Goal: Task Accomplishment & Management: Use online tool/utility

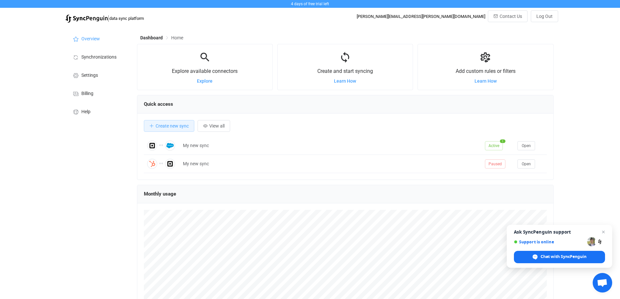
scroll to position [126, 417]
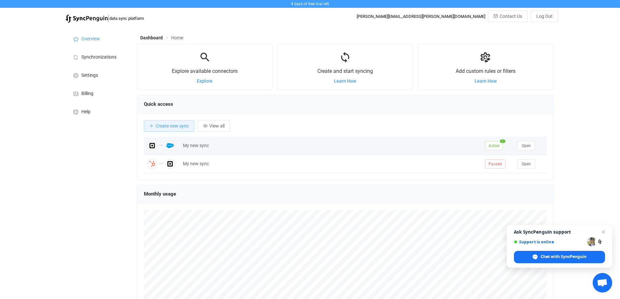
click at [197, 147] on div "My new sync" at bounding box center [331, 145] width 302 height 7
click at [525, 147] on span "Open" at bounding box center [526, 146] width 9 height 5
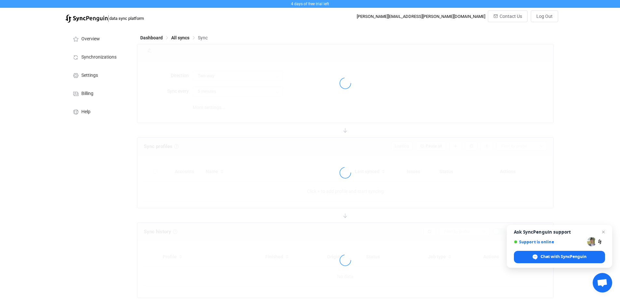
type input "10 minutes"
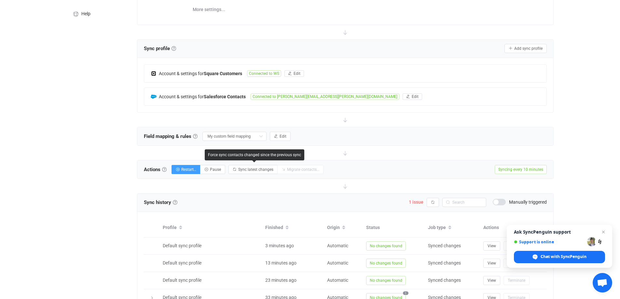
scroll to position [98, 0]
click at [281, 136] on span "Edit" at bounding box center [283, 136] width 7 height 5
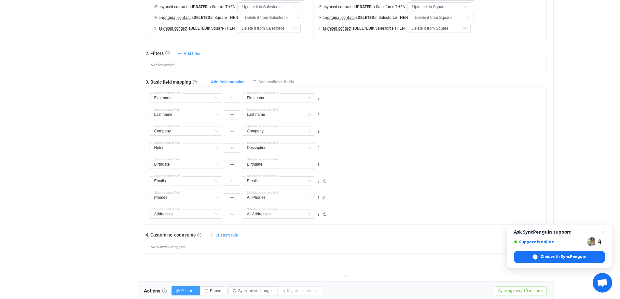
scroll to position [293, 0]
click at [234, 80] on span "Add field mapping" at bounding box center [228, 80] width 34 height 5
type input "First name"
type input "Last name"
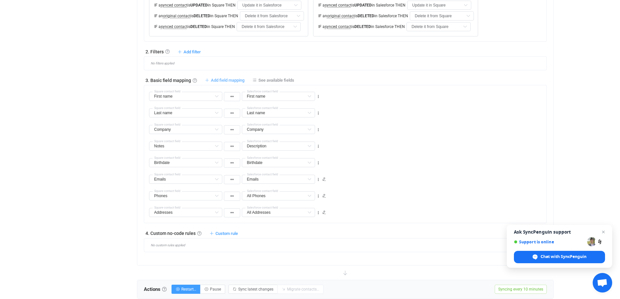
type input "Last name"
type input "Company"
type input "Notes"
type input "Description"
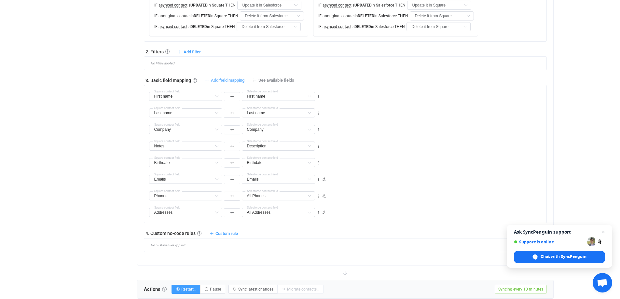
type input "Birthdate"
type input "Emails"
type input "Phones"
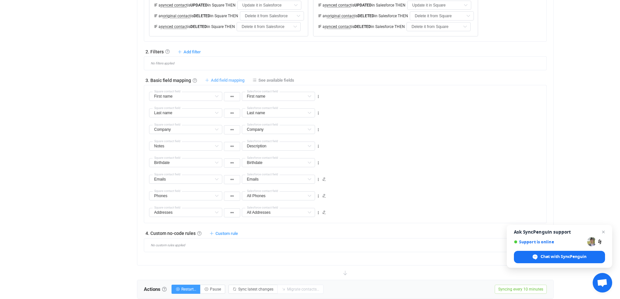
type input "All Phones"
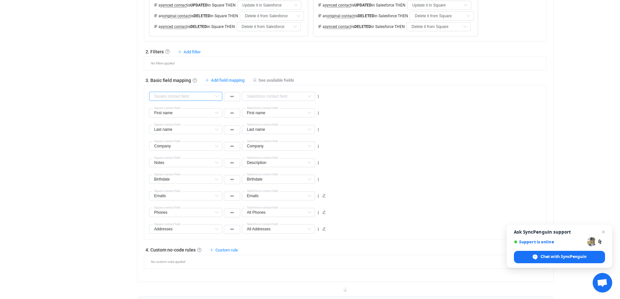
click at [208, 98] on input "text" at bounding box center [185, 96] width 73 height 9
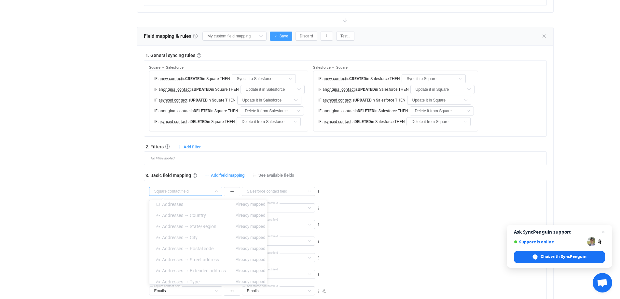
scroll to position [195, 0]
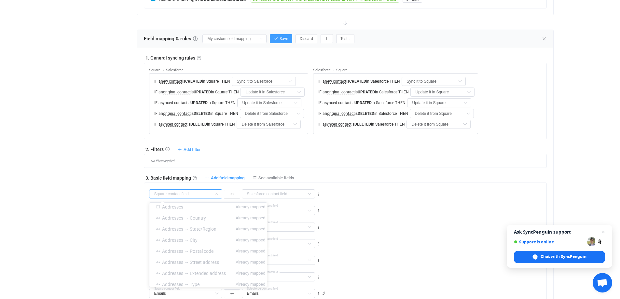
click at [344, 177] on div "3. Basic field mapping Basic field mapping Define how fields are mapped between…" at bounding box center [345, 178] width 403 height 7
click at [260, 190] on input "text" at bounding box center [278, 194] width 73 height 9
click at [345, 187] on div "Department Default field Job title Default field Salutation Default field Assis…" at bounding box center [348, 191] width 398 height 17
click at [189, 193] on input "text" at bounding box center [185, 194] width 73 height 9
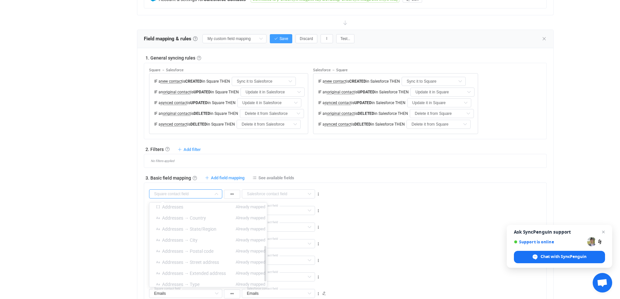
scroll to position [113, 0]
type input "n"
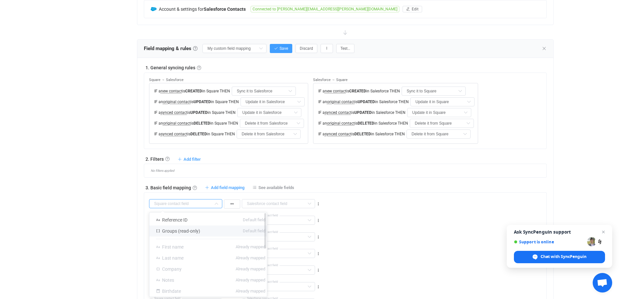
scroll to position [130, 0]
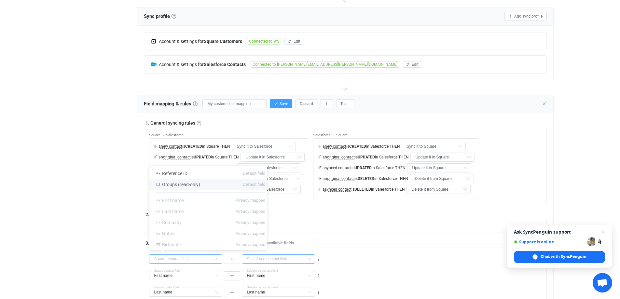
click at [295, 259] on input "text" at bounding box center [278, 259] width 73 height 9
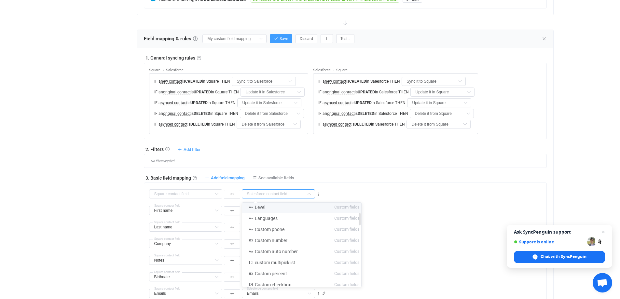
scroll to position [65, 0]
click at [392, 215] on div "First name First name Default field Reference ID Default field Groups (read-onl…" at bounding box center [348, 208] width 398 height 17
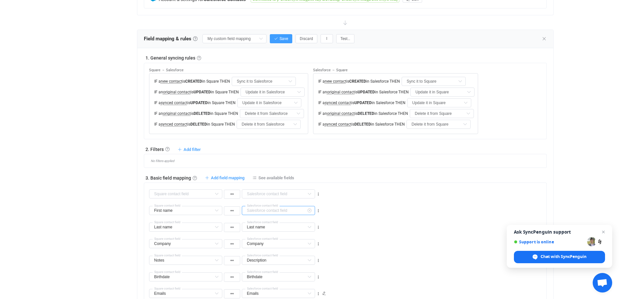
click at [295, 213] on input "text" at bounding box center [278, 210] width 73 height 9
type input "First name"
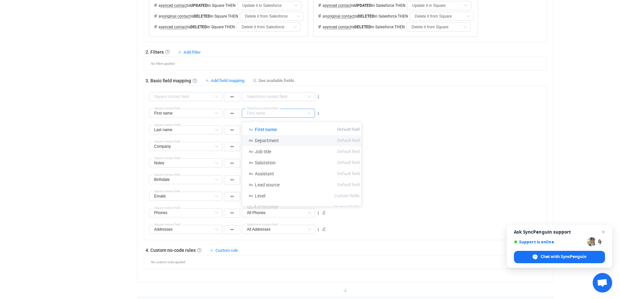
scroll to position [228, 0]
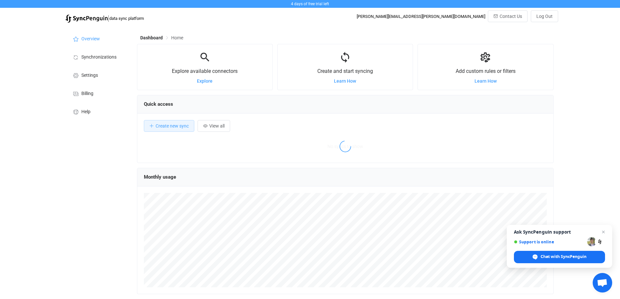
scroll to position [126, 417]
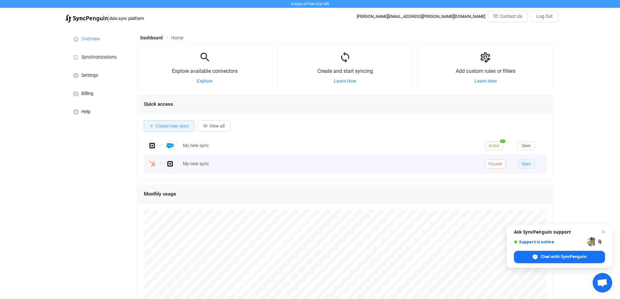
click at [529, 164] on span "Open" at bounding box center [526, 164] width 9 height 5
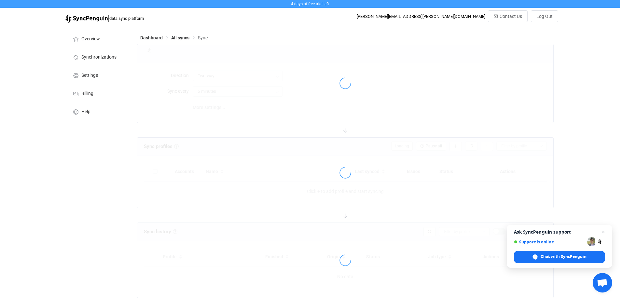
type input "10 minutes"
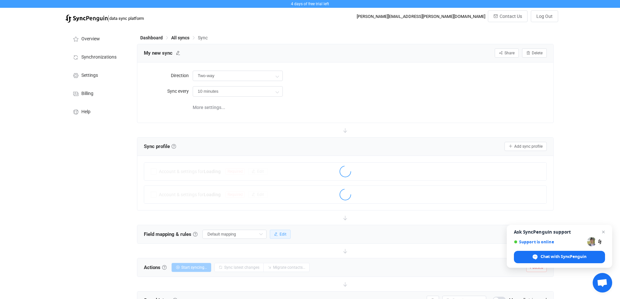
click at [280, 235] on span "Edit" at bounding box center [283, 234] width 7 height 5
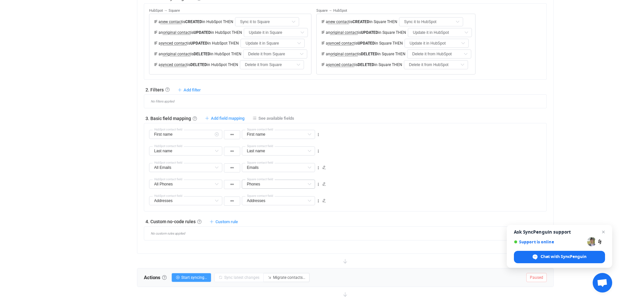
scroll to position [261, 0]
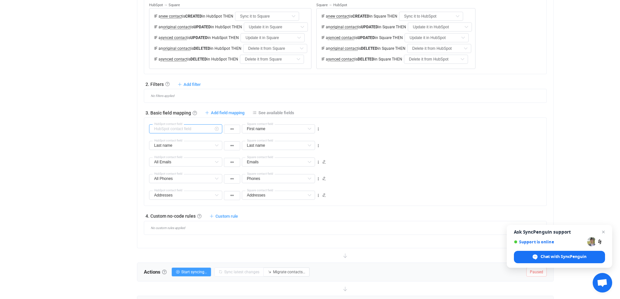
click at [206, 131] on input "text" at bounding box center [185, 128] width 73 height 9
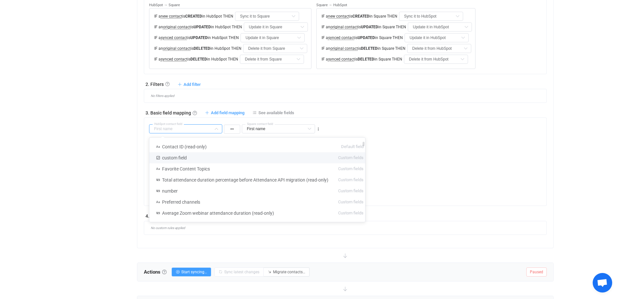
scroll to position [65, 0]
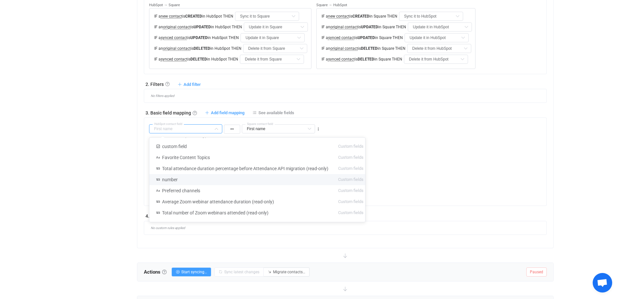
click at [100, 182] on div "Overview Synchronizations Settings Billing Help" at bounding box center [98, 79] width 72 height 627
type input "First name"
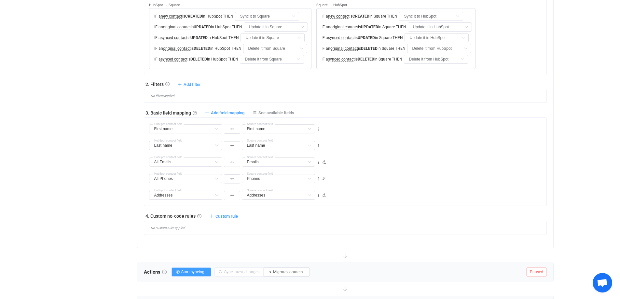
click at [229, 110] on div "3. Basic field mapping Basic field mapping Define how fields are mapped between…" at bounding box center [345, 112] width 403 height 7
click at [229, 112] on span "Add field mapping" at bounding box center [228, 112] width 34 height 5
type input "First name"
type input "Last name"
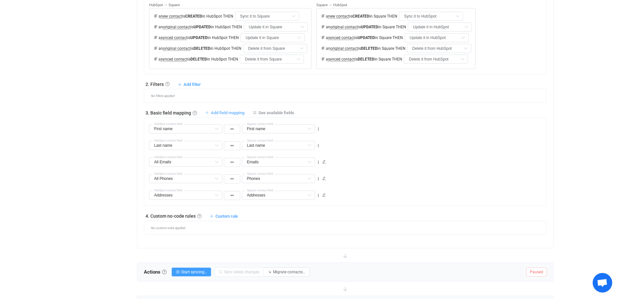
type input "Last name"
type input "All Emails"
type input "Emails"
type input "All Phones"
type input "Phones"
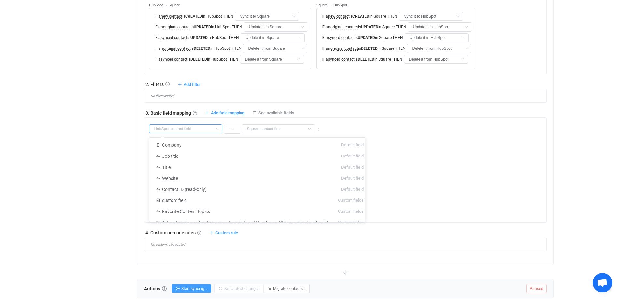
click at [211, 127] on input "text" at bounding box center [185, 128] width 73 height 9
click at [272, 127] on input "text" at bounding box center [278, 128] width 73 height 9
click at [394, 125] on div "Company Default field Notes Default field Reference ID Default field Birthdate …" at bounding box center [348, 126] width 398 height 17
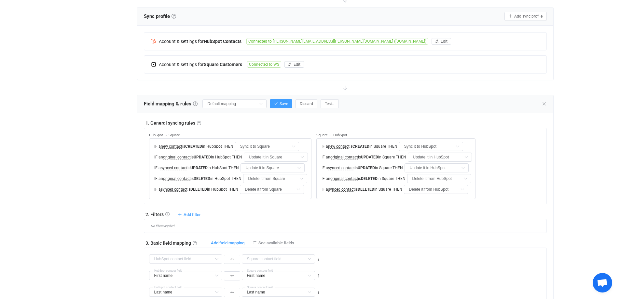
scroll to position [0, 0]
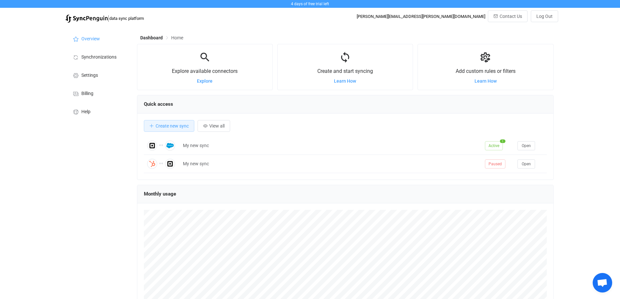
scroll to position [126, 417]
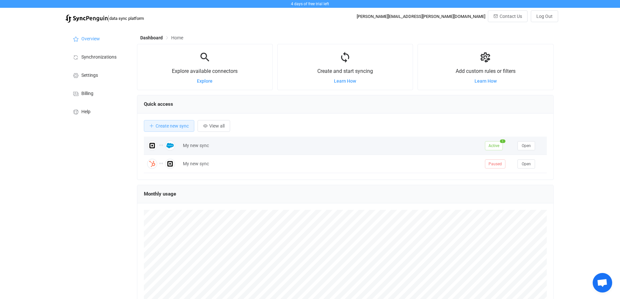
click at [455, 148] on div "My new sync" at bounding box center [331, 145] width 302 height 7
click at [501, 147] on span "Active" at bounding box center [494, 145] width 18 height 9
click at [525, 147] on span "Open" at bounding box center [526, 146] width 9 height 5
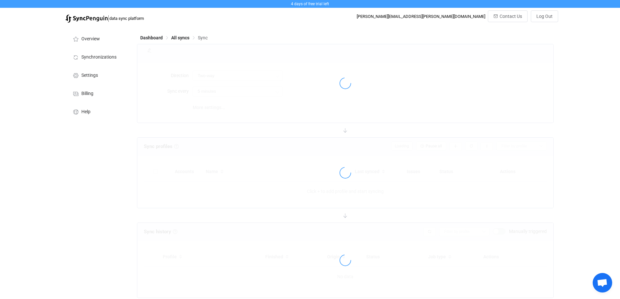
type input "10 minutes"
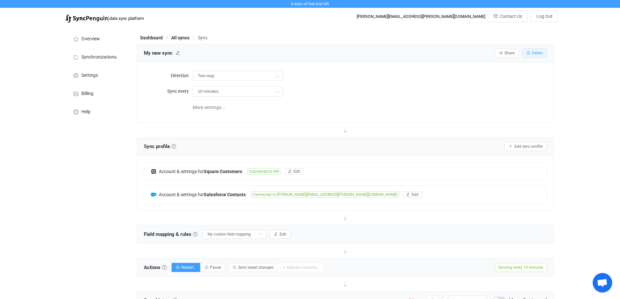
click at [537, 54] on span "Delete" at bounding box center [537, 53] width 11 height 5
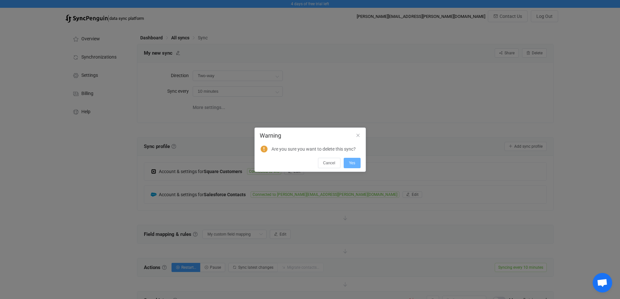
click at [351, 163] on span "Yes" at bounding box center [352, 163] width 7 height 5
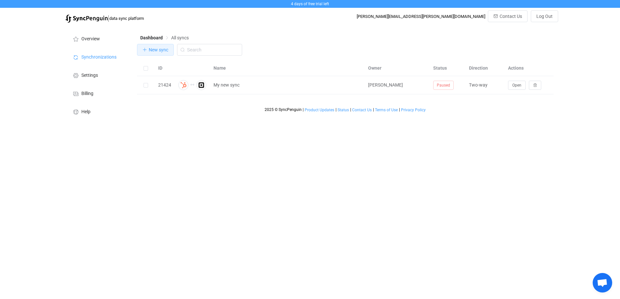
click at [160, 52] on span "New sync" at bounding box center [159, 49] width 20 height 5
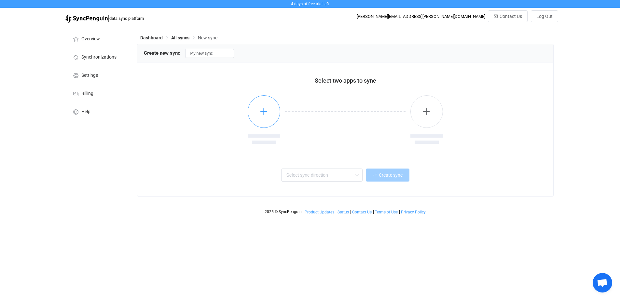
click at [272, 118] on button "button" at bounding box center [264, 111] width 33 height 33
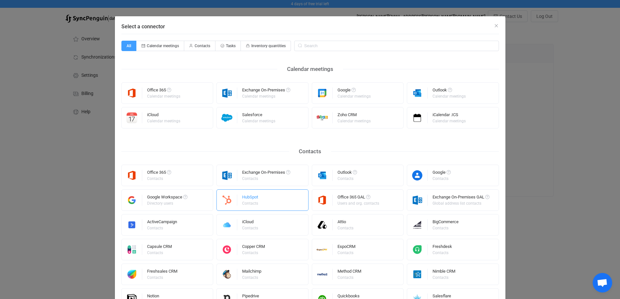
click at [278, 203] on div "HubSpot Contacts" at bounding box center [263, 200] width 92 height 21
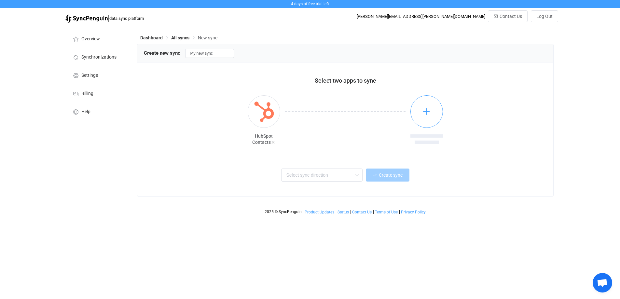
click at [432, 119] on button "button" at bounding box center [427, 111] width 33 height 33
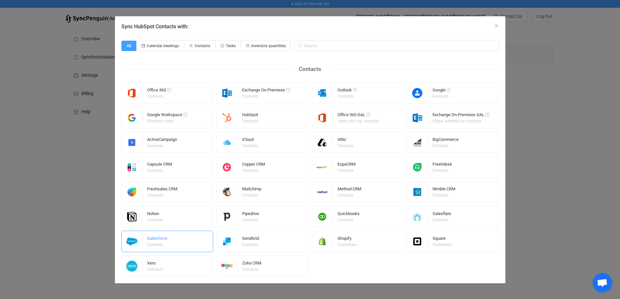
click at [172, 242] on div "Salesforce Contacts" at bounding box center [167, 241] width 92 height 21
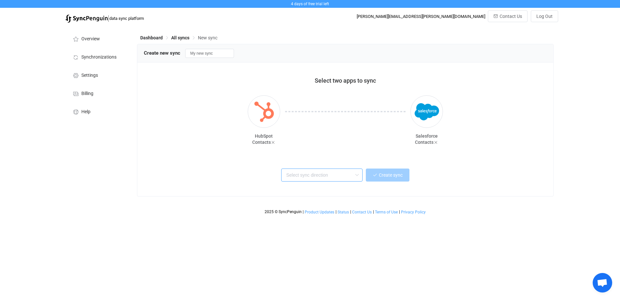
click at [336, 179] on input "text" at bounding box center [321, 175] width 81 height 13
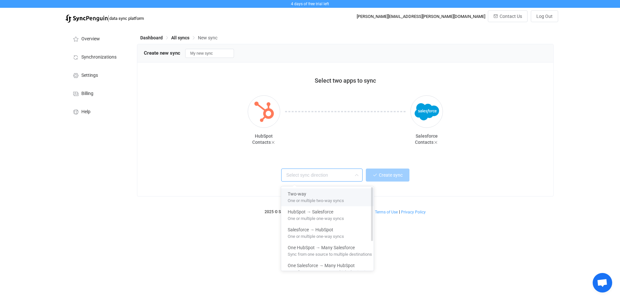
click at [331, 194] on div "Two-way" at bounding box center [330, 193] width 84 height 9
type input "Two-way"
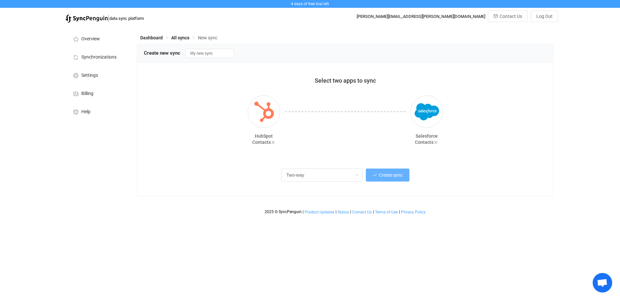
click at [396, 178] on span "Create sync" at bounding box center [391, 175] width 24 height 5
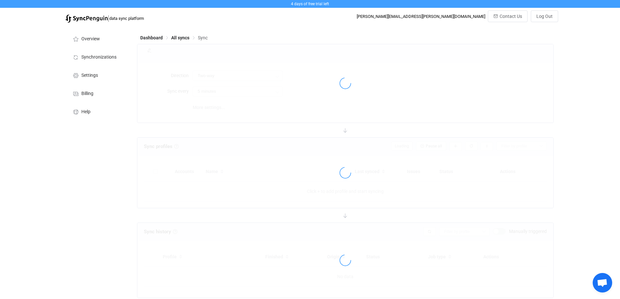
type input "10 minutes"
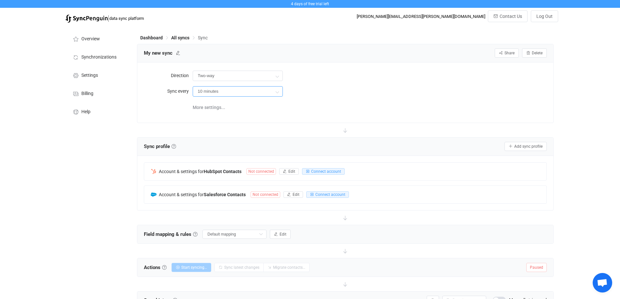
click at [263, 96] on input "10 minutes" at bounding box center [238, 91] width 90 height 10
click at [376, 99] on div "Direction Two-way Two-way HubSpot Salesforce Salesforce HubSpot Sync every 10 m…" at bounding box center [345, 92] width 403 height 47
click at [325, 173] on button "Connect account" at bounding box center [323, 171] width 43 height 7
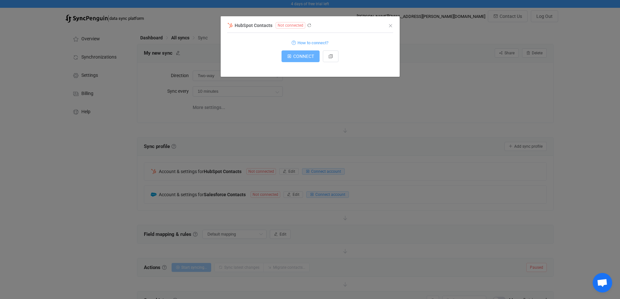
click at [305, 54] on button "CONNECT" at bounding box center [301, 56] width 38 height 12
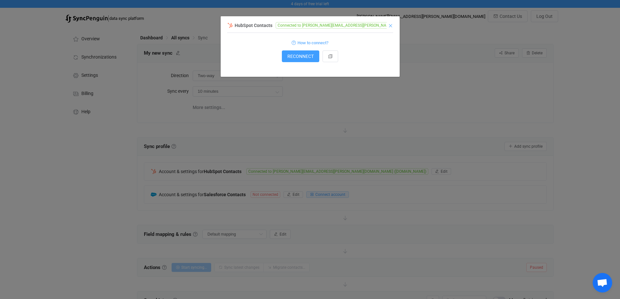
click at [390, 25] on icon "Close" at bounding box center [390, 25] width 5 height 5
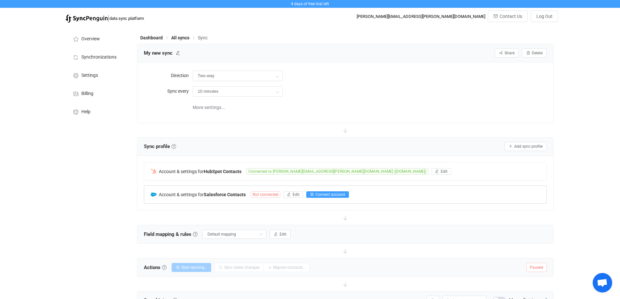
click at [326, 196] on span "Connect account" at bounding box center [331, 194] width 30 height 5
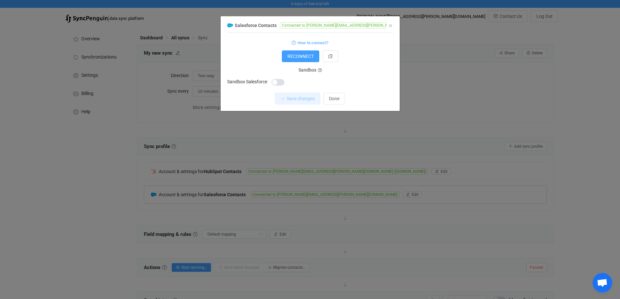
click at [277, 82] on span "dialog" at bounding box center [278, 82] width 13 height 7
click at [279, 83] on span "dialog" at bounding box center [278, 82] width 13 height 7
click at [320, 70] on icon "dialog" at bounding box center [320, 71] width 4 height 4
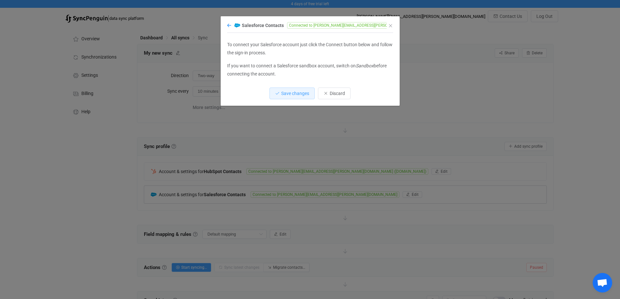
click at [231, 25] on icon "dialog" at bounding box center [229, 25] width 4 height 5
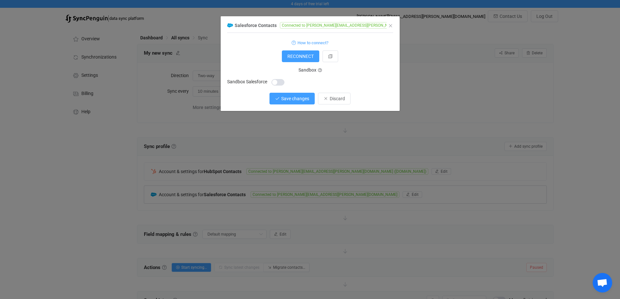
click at [301, 97] on span "Save changes" at bounding box center [295, 98] width 28 height 5
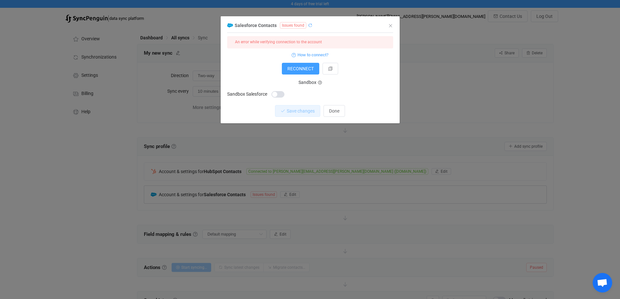
click at [309, 26] on icon "dialog" at bounding box center [310, 25] width 5 height 5
click at [333, 115] on button "Done" at bounding box center [334, 111] width 21 height 12
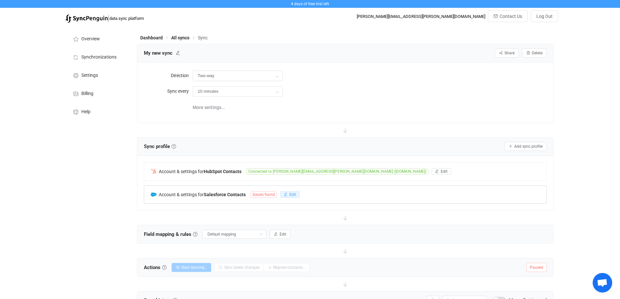
click at [289, 192] on button "Edit" at bounding box center [290, 194] width 20 height 7
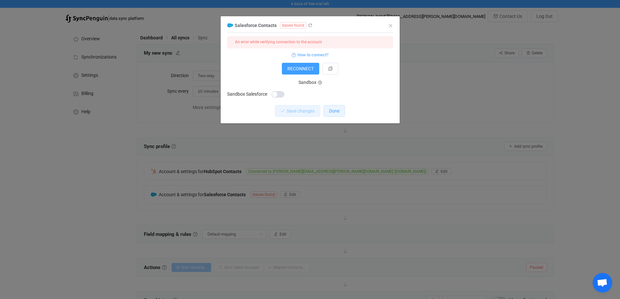
click at [334, 108] on button "Done" at bounding box center [334, 111] width 21 height 12
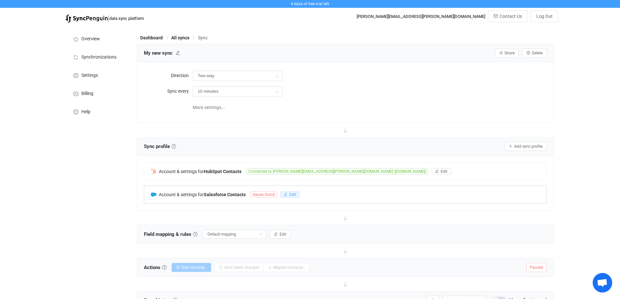
click at [288, 193] on icon "button" at bounding box center [286, 195] width 4 height 4
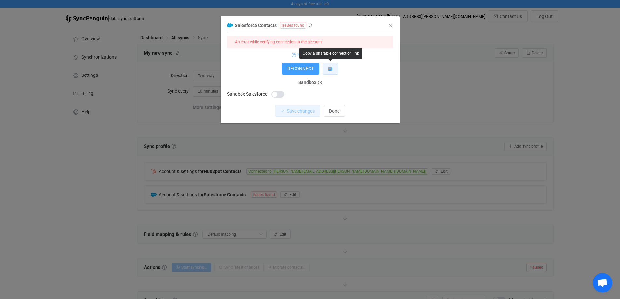
drag, startPoint x: 331, startPoint y: 68, endPoint x: 348, endPoint y: 81, distance: 21.4
click at [348, 81] on form "An error while verifying connection to the account How to connect? RECONNECT Sa…" at bounding box center [310, 67] width 166 height 63
drag, startPoint x: 317, startPoint y: 84, endPoint x: 317, endPoint y: 62, distance: 21.8
click at [317, 84] on div "Sandbox" at bounding box center [310, 82] width 33 height 8
drag, startPoint x: 317, startPoint y: 54, endPoint x: 373, endPoint y: 64, distance: 56.6
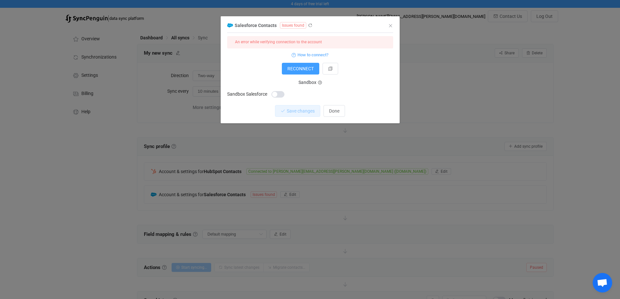
click at [373, 64] on form "An error while verifying connection to the account How to connect? RECONNECT Sa…" at bounding box center [310, 67] width 166 height 63
click at [265, 49] on form "An error while verifying connection to the account How to connect? RECONNECT Sa…" at bounding box center [310, 67] width 166 height 63
click at [320, 52] on span "How to connect?" at bounding box center [313, 54] width 31 height 7
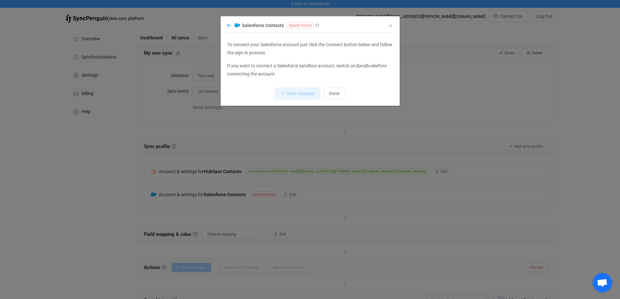
click at [228, 28] on icon "dialog" at bounding box center [229, 25] width 4 height 5
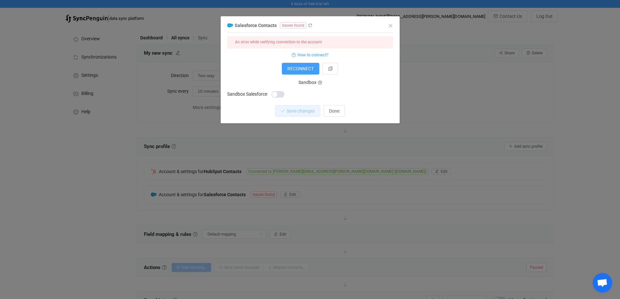
click at [299, 41] on div "An error while verifying connection to the account" at bounding box center [278, 42] width 87 height 7
click at [308, 25] on icon "dialog" at bounding box center [310, 25] width 5 height 5
click at [279, 95] on span "dialog" at bounding box center [278, 94] width 13 height 7
click at [301, 114] on span "Save changes" at bounding box center [295, 110] width 28 height 5
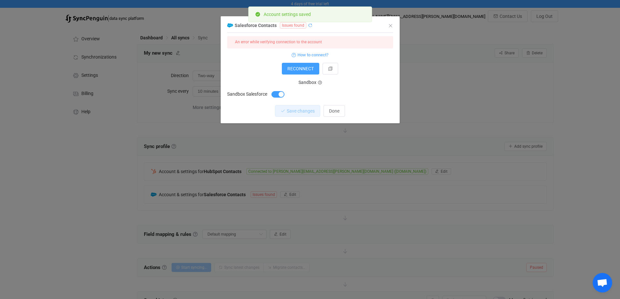
click at [311, 26] on icon "dialog" at bounding box center [310, 25] width 5 height 5
click at [275, 93] on span "dialog" at bounding box center [278, 94] width 13 height 7
click at [302, 111] on span "Save changes" at bounding box center [295, 110] width 28 height 5
click at [335, 113] on span "Done" at bounding box center [334, 110] width 10 height 5
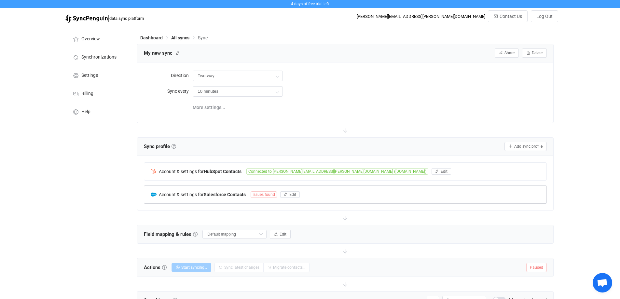
click at [225, 194] on b "Salesforce Contacts" at bounding box center [225, 194] width 42 height 5
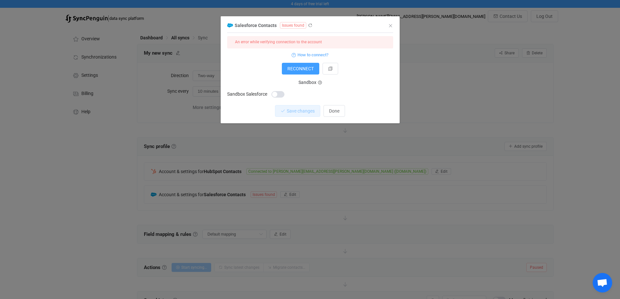
click at [309, 27] on icon "dialog" at bounding box center [310, 25] width 5 height 5
drag, startPoint x: 392, startPoint y: 24, endPoint x: 389, endPoint y: 32, distance: 8.7
click at [391, 24] on icon "Close" at bounding box center [390, 25] width 5 height 5
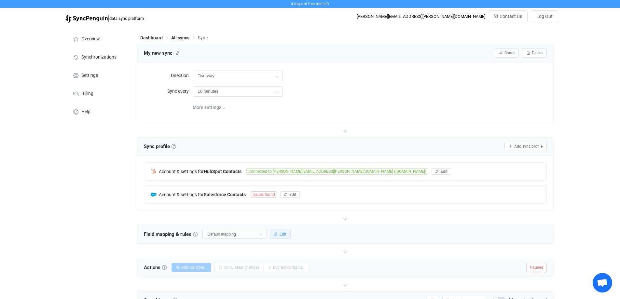
click at [279, 236] on button "Edit" at bounding box center [280, 234] width 21 height 9
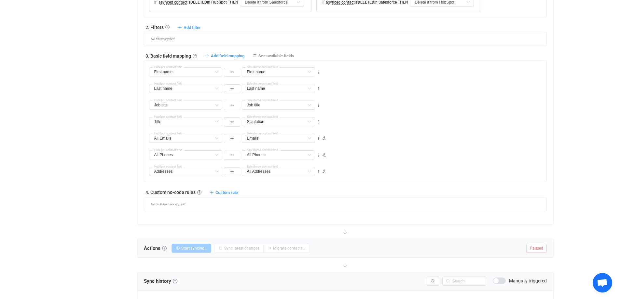
scroll to position [326, 0]
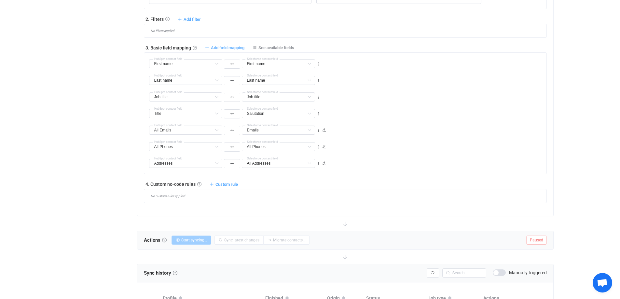
click at [233, 48] on span "Add field mapping" at bounding box center [228, 47] width 34 height 5
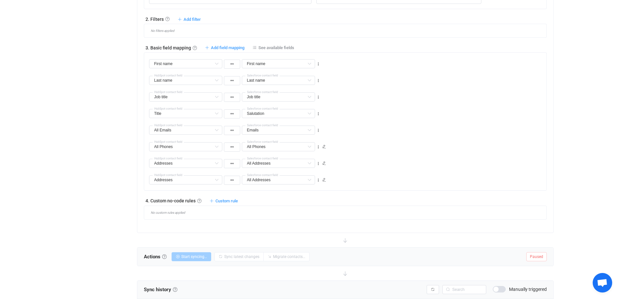
type input "First name"
type input "Last name"
type input "Job title"
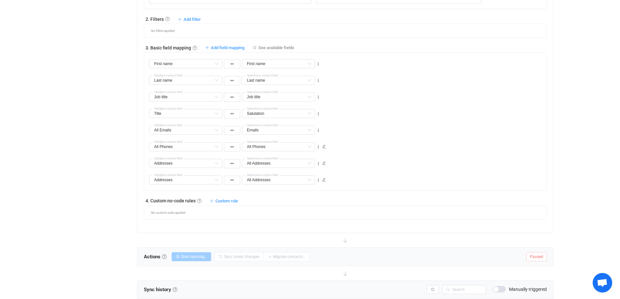
type input "Job title"
type input "Title"
type input "Salutation"
type input "All Emails"
type input "Emails"
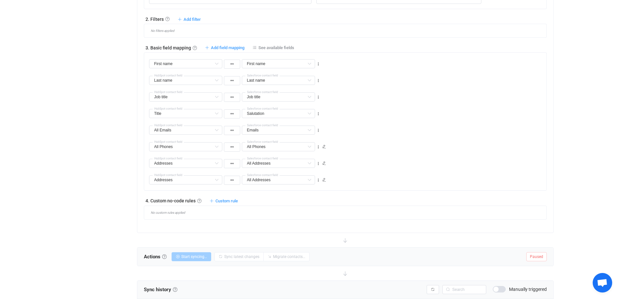
type input "All Phones"
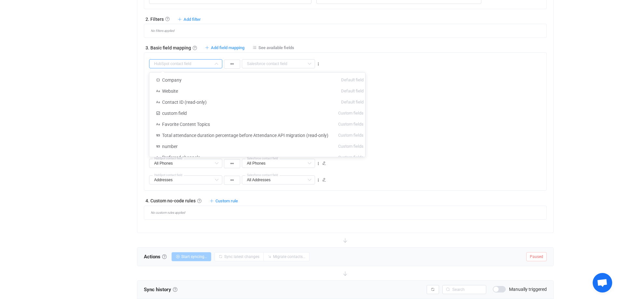
click at [201, 62] on input "text" at bounding box center [185, 63] width 73 height 9
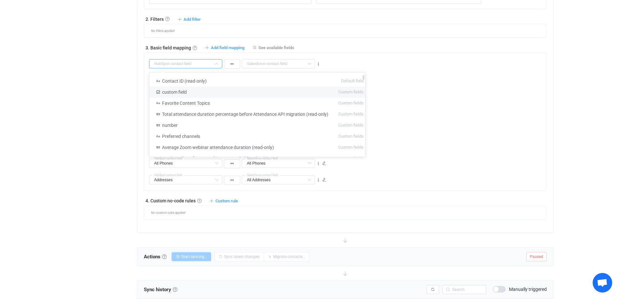
scroll to position [33, 0]
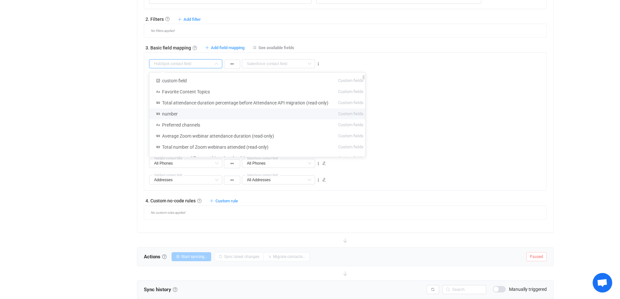
click at [200, 112] on li "number Custom fields" at bounding box center [259, 113] width 221 height 11
type input "number"
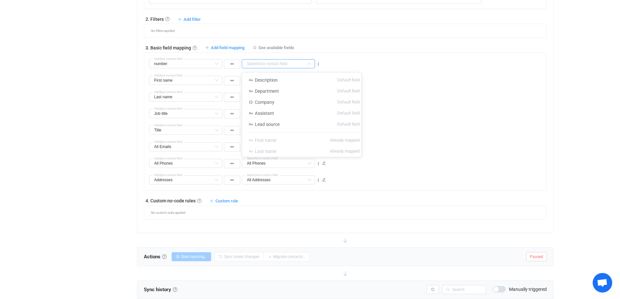
click at [268, 63] on input "text" at bounding box center [278, 63] width 73 height 9
click at [395, 114] on div "Job title Company Default field Job title Default field Website Default field C…" at bounding box center [348, 111] width 398 height 17
click at [276, 57] on div "number HubSpot contact field Description Default field Department Default field…" at bounding box center [235, 61] width 172 height 17
click at [276, 65] on input "text" at bounding box center [278, 63] width 73 height 9
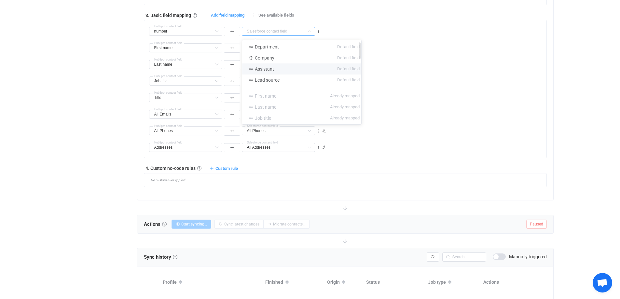
scroll to position [8, 0]
click at [466, 75] on div "Job title Company Default field Job title Default field Website Default field C…" at bounding box center [348, 78] width 398 height 17
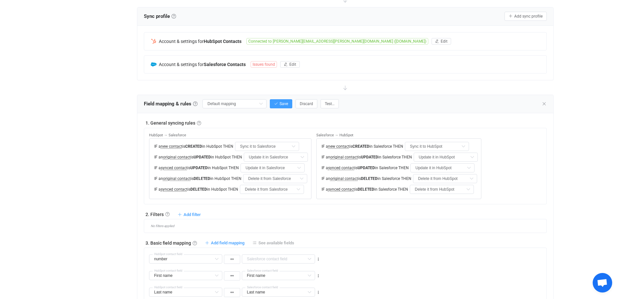
scroll to position [0, 0]
